Goal: Task Accomplishment & Management: Use online tool/utility

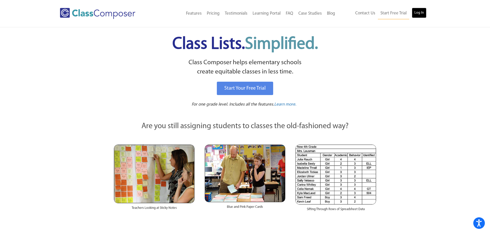
click at [423, 8] on link "Log In" at bounding box center [419, 13] width 15 height 10
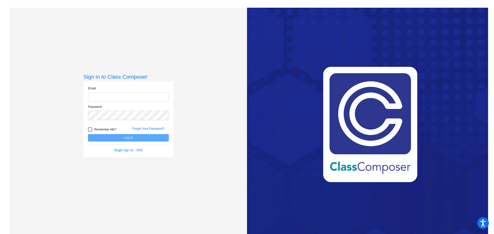
type input "skoning@rcschool.org"
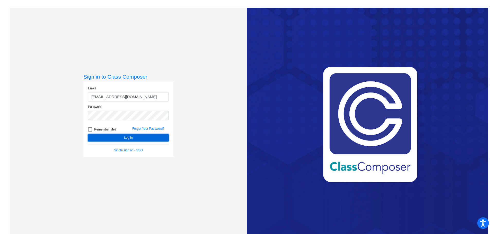
click at [128, 139] on button "Log In" at bounding box center [128, 137] width 81 height 7
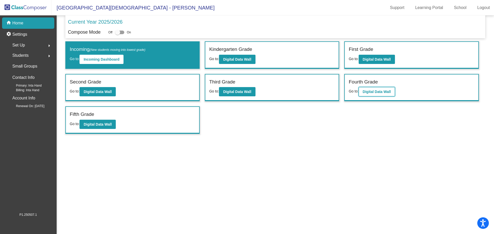
click at [380, 92] on b "Digital Data Wall" at bounding box center [377, 92] width 28 height 4
